Goal: Task Accomplishment & Management: Manage account settings

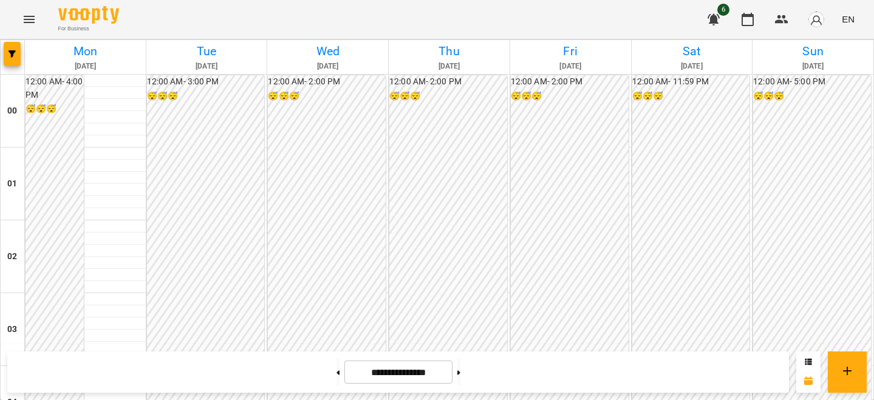
scroll to position [1060, 0]
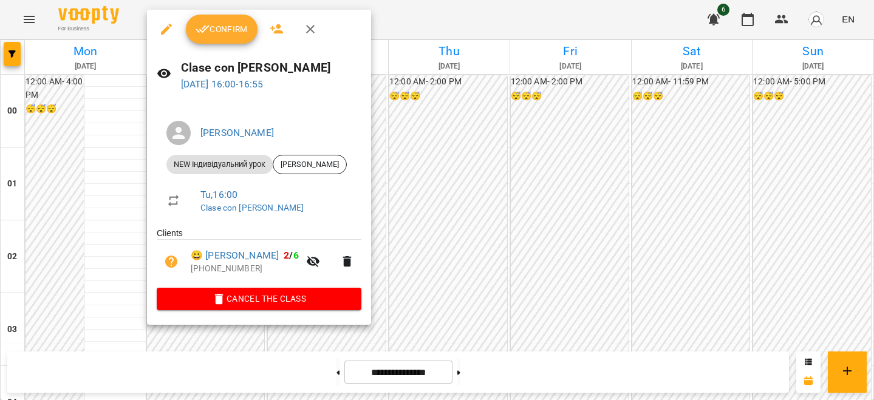
click at [309, 288] on ul "Clients 😀 [PERSON_NAME] 2 / 6 [PHONE_NUMBER]" at bounding box center [259, 257] width 205 height 61
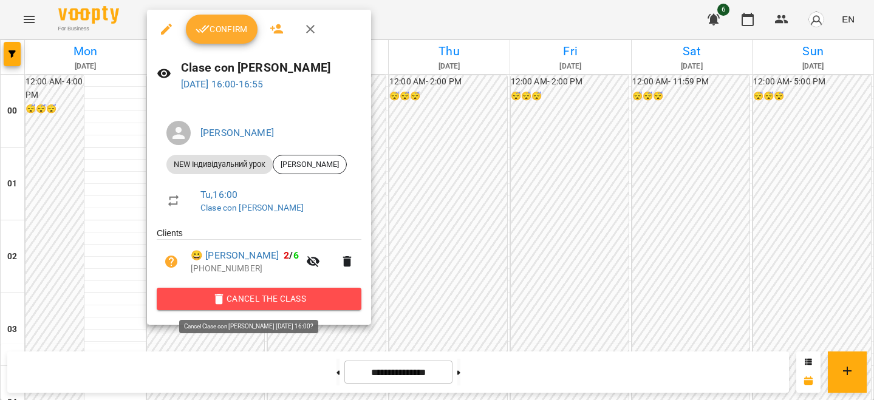
click at [309, 295] on span "Cancel the class" at bounding box center [258, 299] width 185 height 15
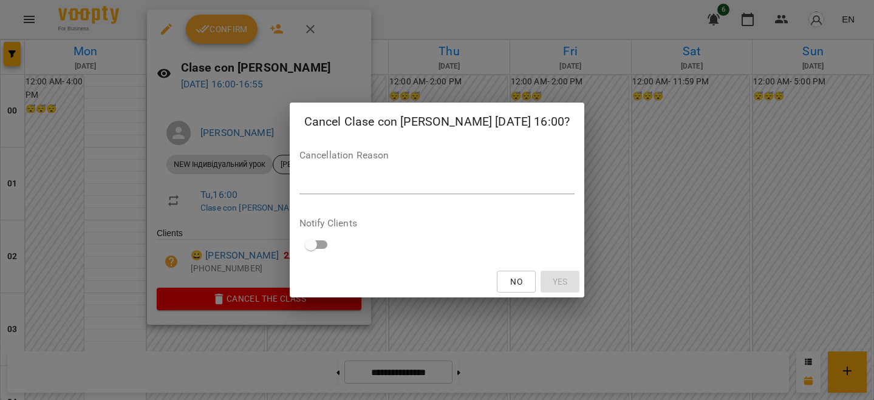
click at [312, 175] on div "*" at bounding box center [436, 184] width 275 height 19
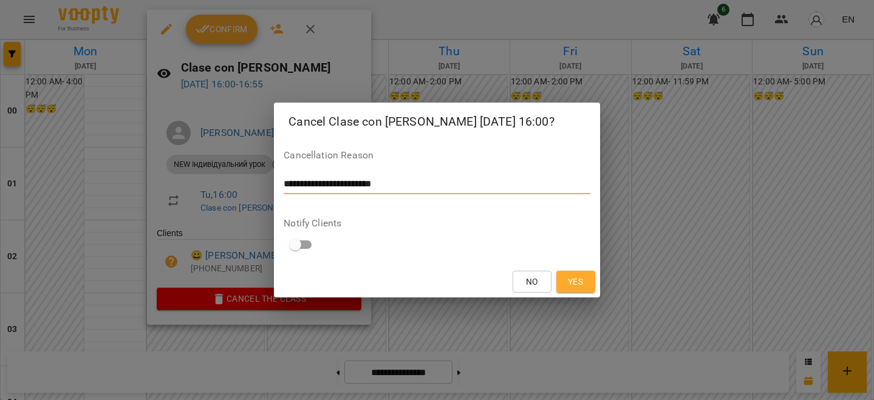
type textarea "**********"
click at [566, 273] on button "Yes" at bounding box center [575, 282] width 39 height 22
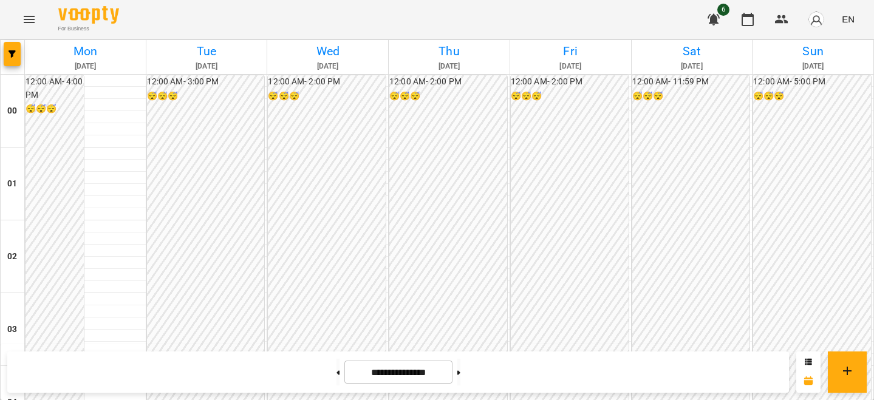
click at [816, 18] on img "button" at bounding box center [816, 19] width 17 height 17
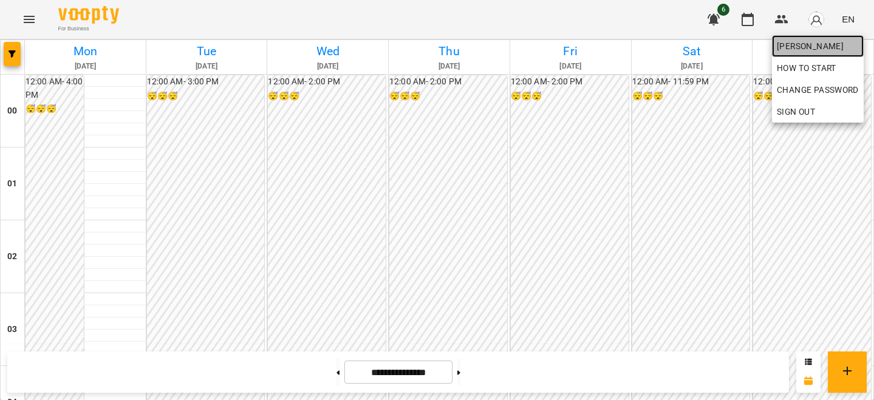
click at [798, 47] on span "[PERSON_NAME]" at bounding box center [818, 46] width 82 height 15
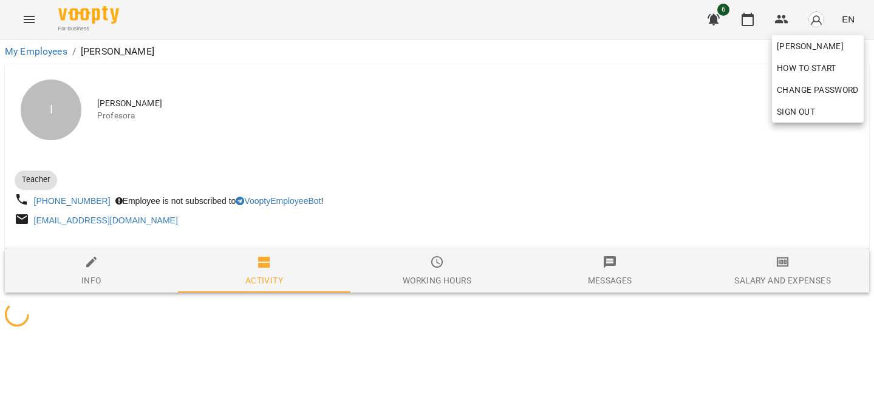
click at [614, 169] on div at bounding box center [437, 200] width 874 height 400
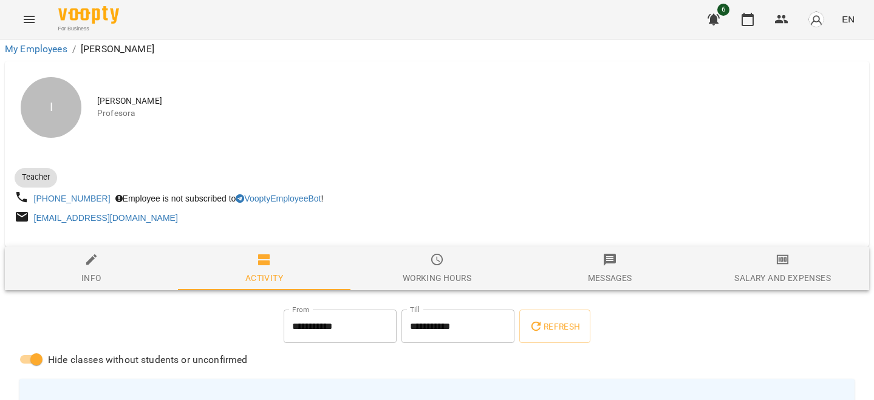
scroll to position [206, 0]
click at [784, 255] on icon "button" at bounding box center [783, 260] width 12 height 10
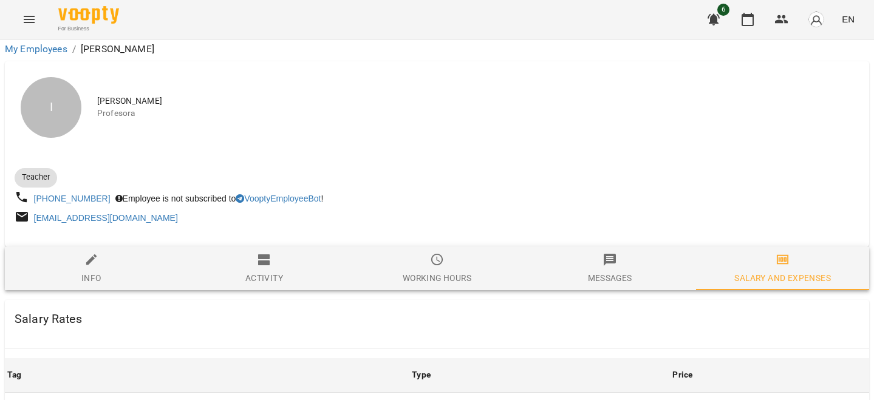
scroll to position [520, 0]
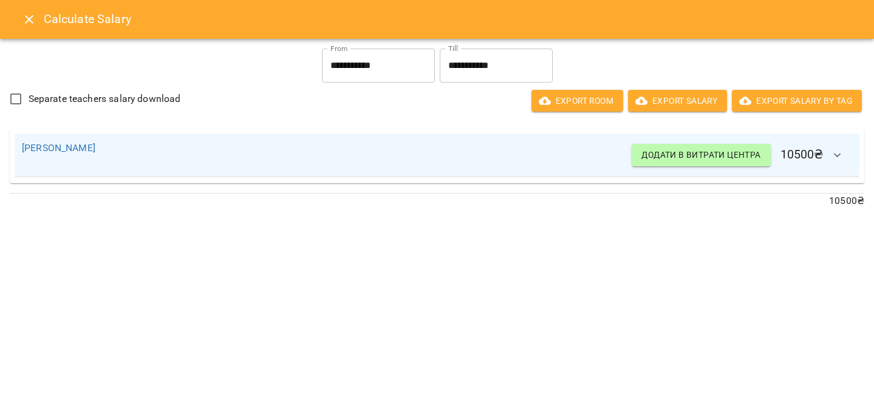
click at [29, 14] on icon "Close" at bounding box center [29, 19] width 15 height 15
